Goal: Task Accomplishment & Management: Manage account settings

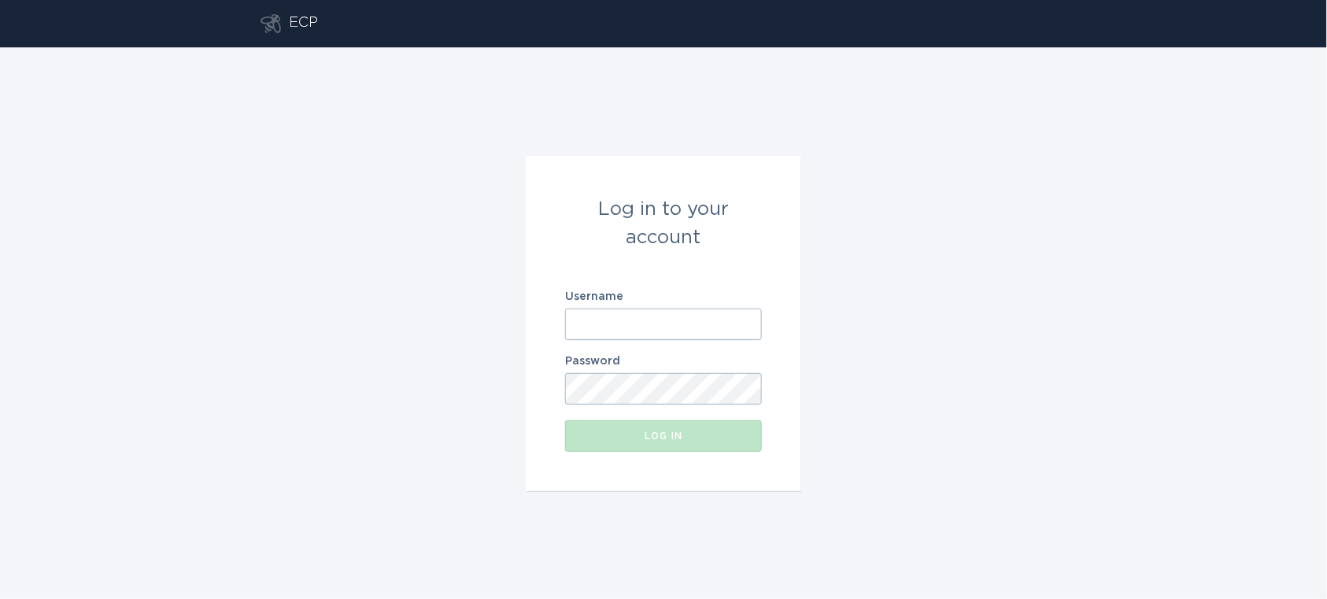
type input "[EMAIL_ADDRESS][DOMAIN_NAME]"
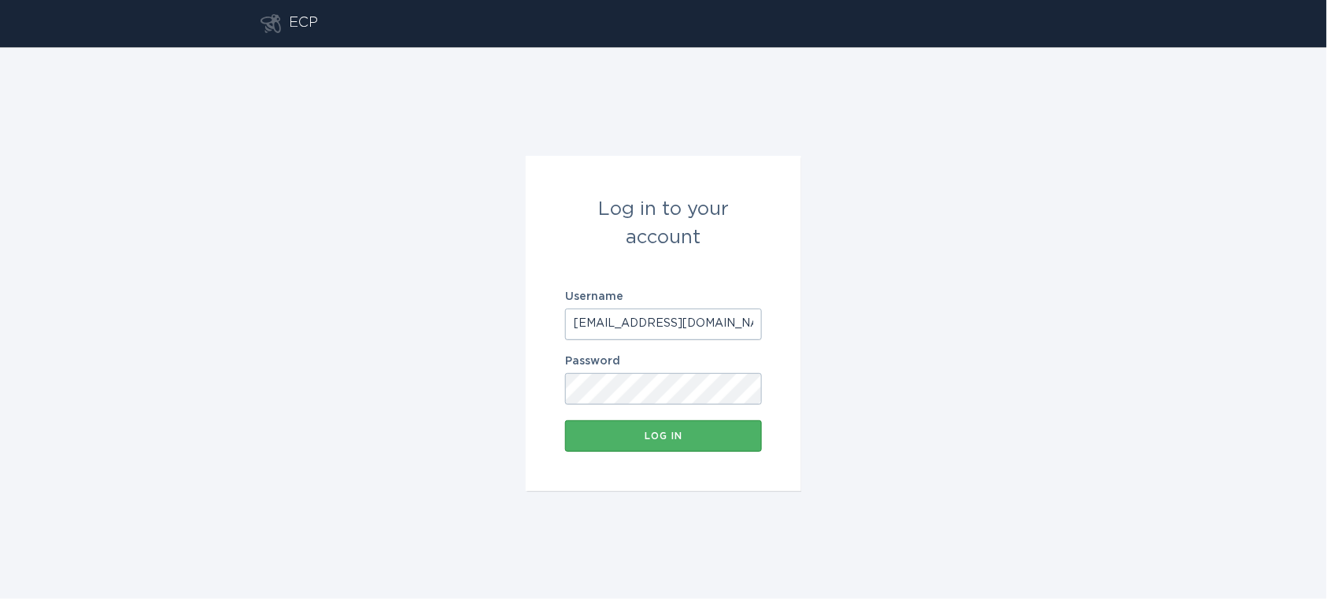
click at [686, 431] on div "Log in" at bounding box center [663, 435] width 181 height 9
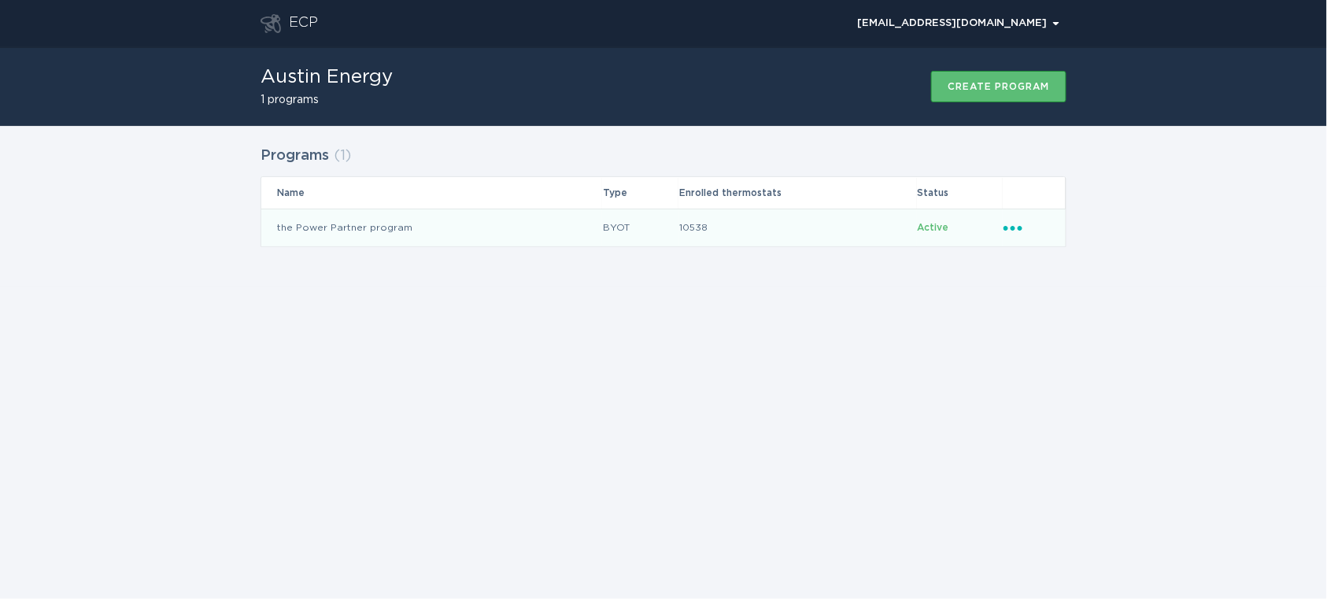
click at [786, 233] on td "10538" at bounding box center [797, 228] width 238 height 38
click at [402, 237] on td "the Power Partner program" at bounding box center [431, 228] width 341 height 38
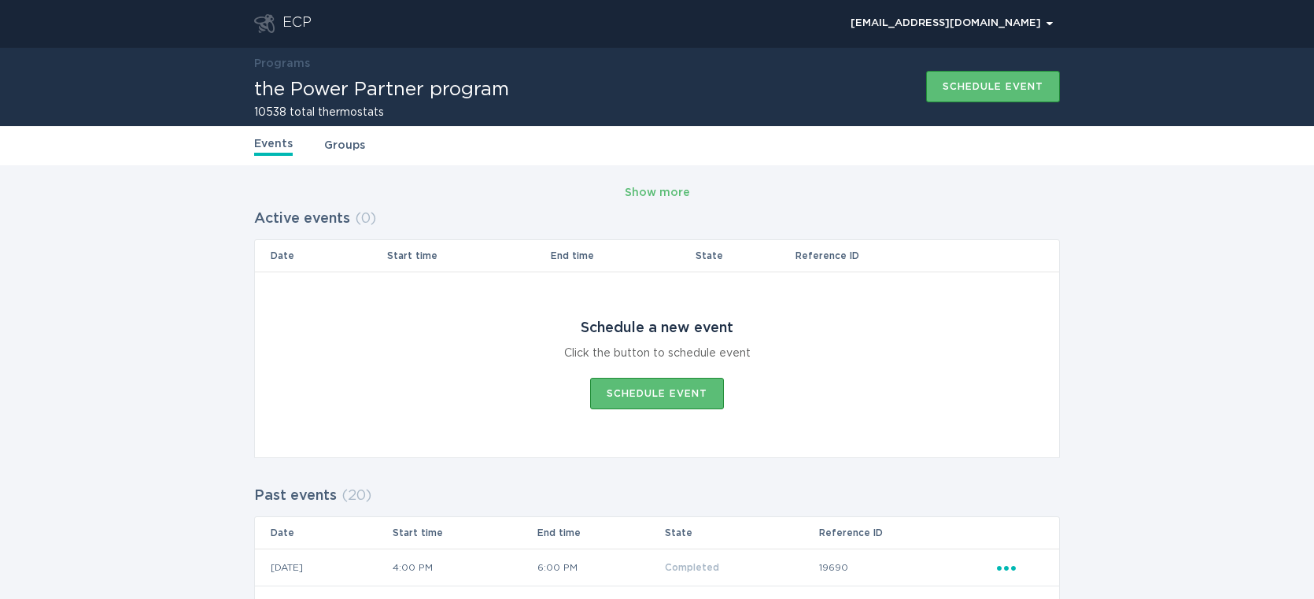
click at [350, 134] on div "Events Groups" at bounding box center [657, 145] width 806 height 39
click at [345, 139] on link "Groups" at bounding box center [344, 145] width 41 height 17
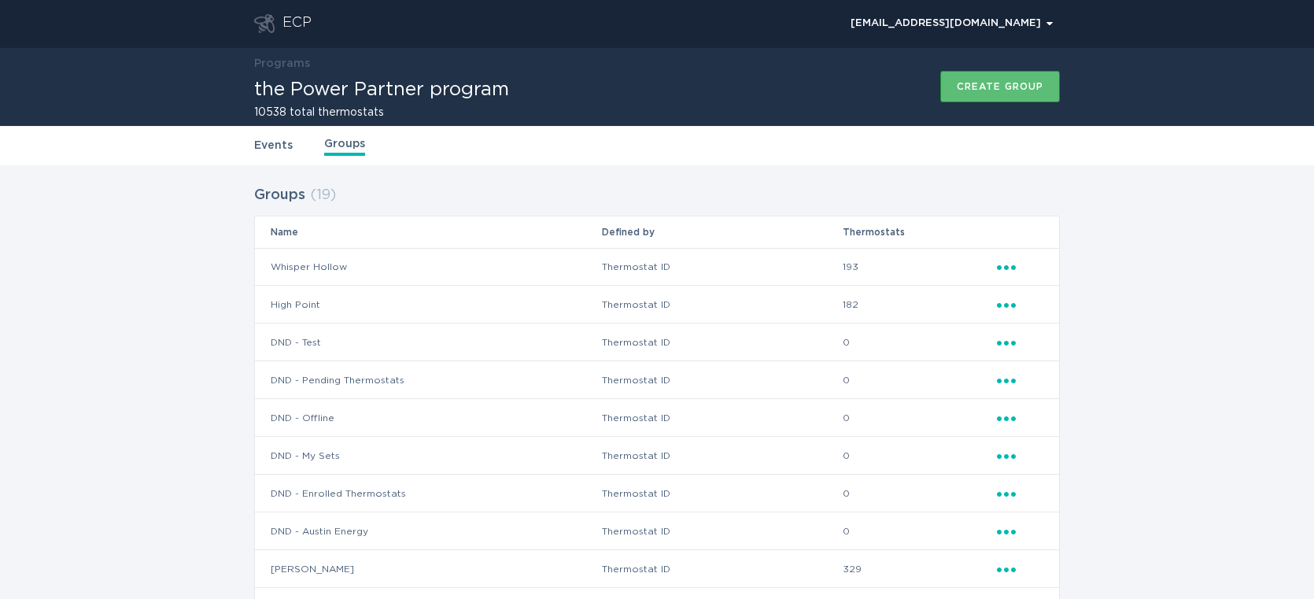
click at [1003, 311] on div "Ellipsis" at bounding box center [1020, 304] width 46 height 17
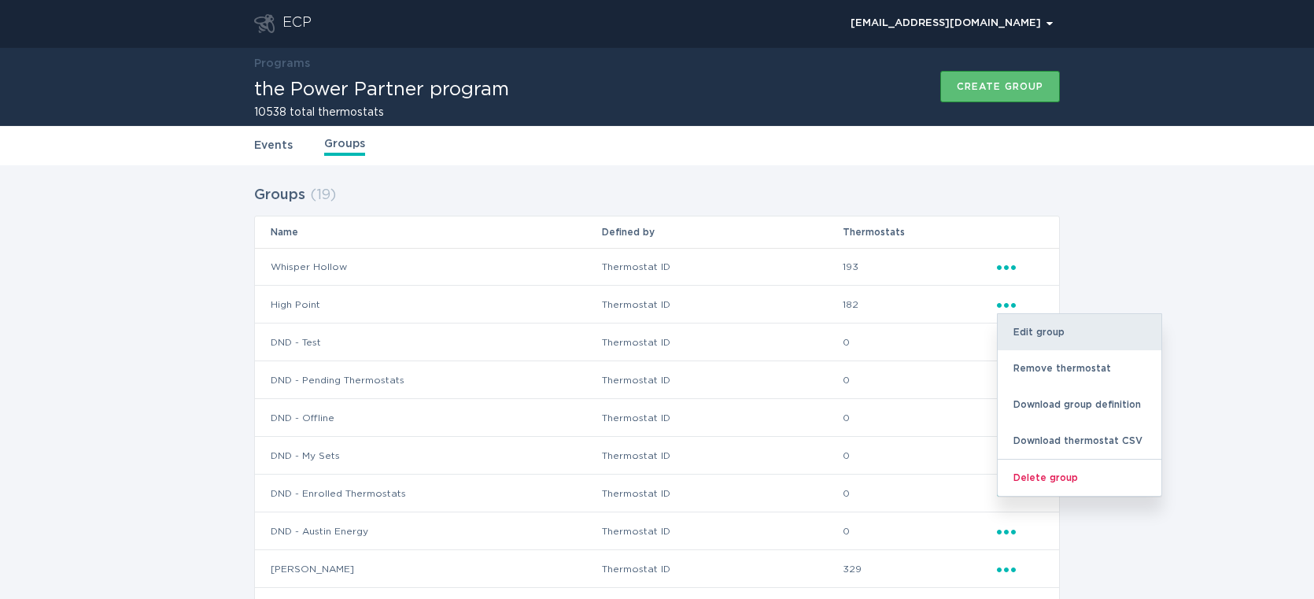
click at [1040, 336] on div "Edit group" at bounding box center [1080, 332] width 164 height 36
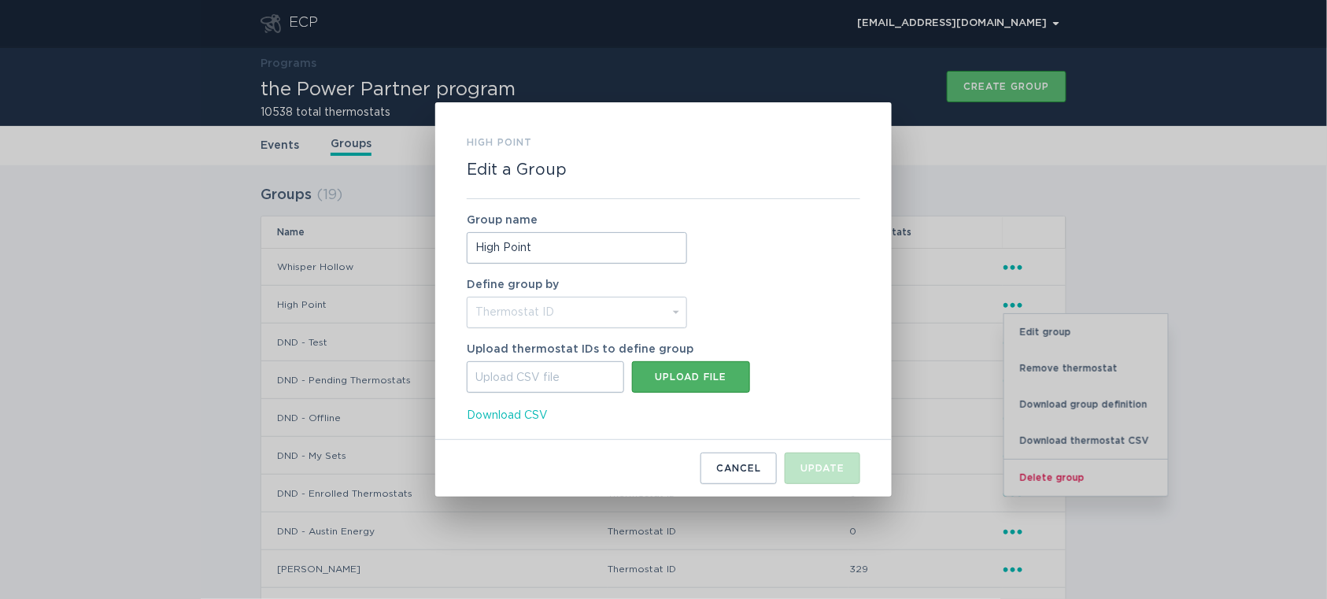
click at [648, 368] on button "Upload file" at bounding box center [691, 376] width 118 height 31
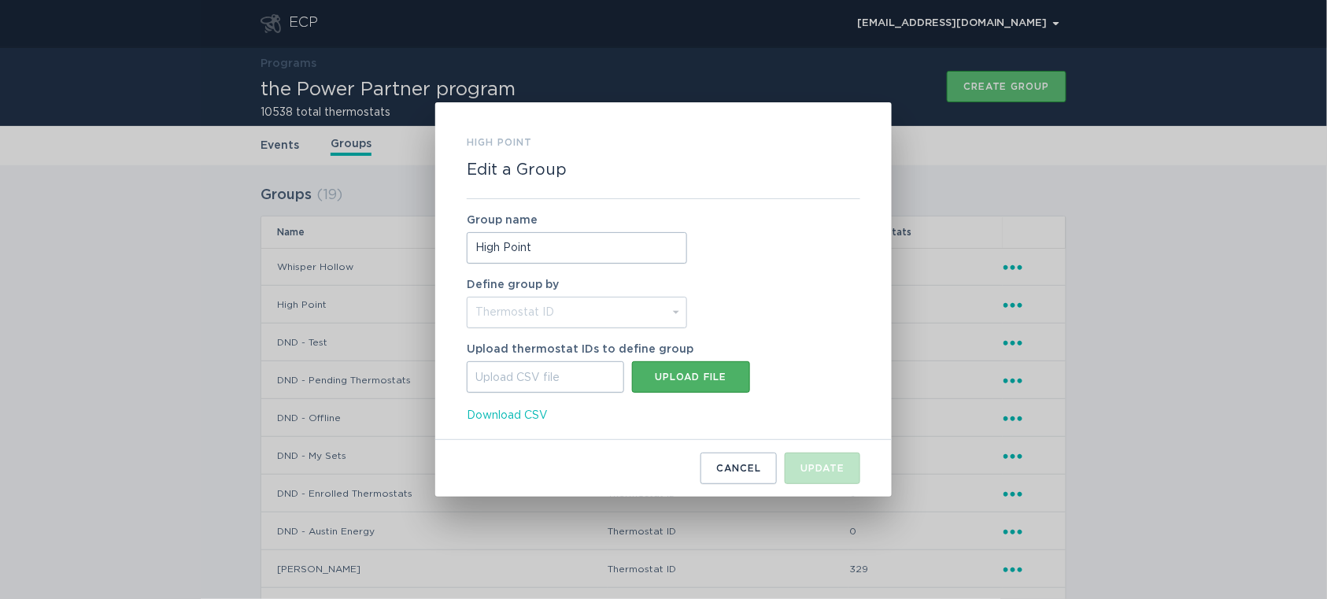
type input "C:\fakepath\High Point_SNs devices not installed_9-8-25.csv"
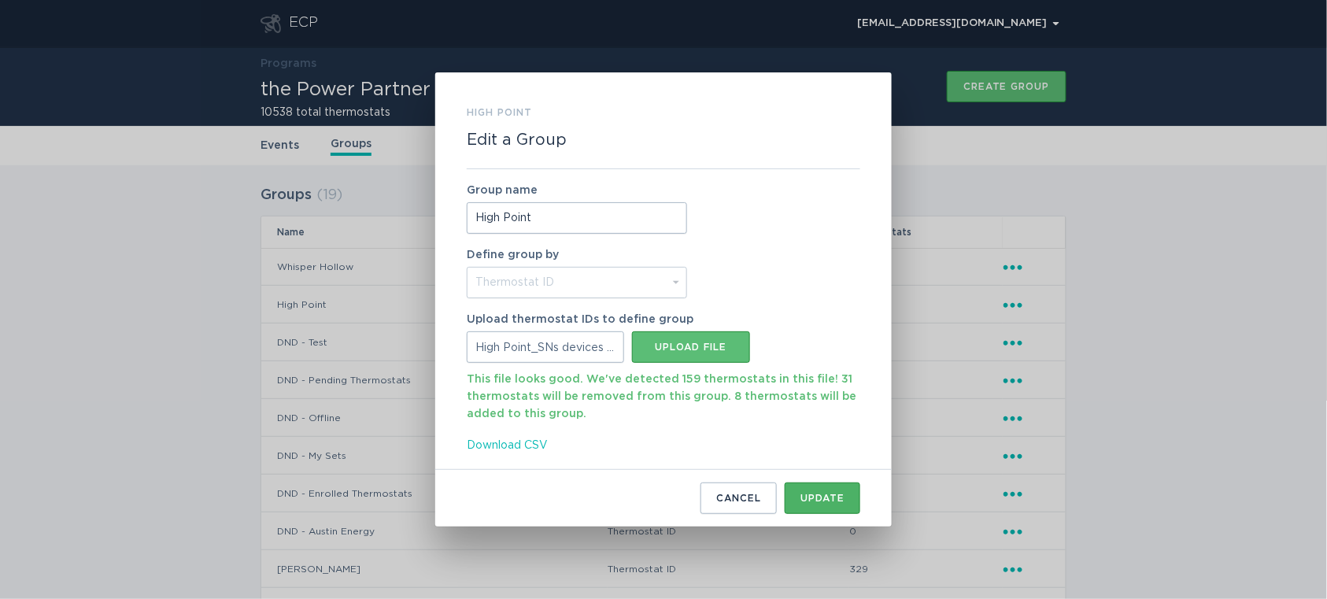
click at [804, 490] on button "Update" at bounding box center [823, 497] width 76 height 31
